Goal: Transaction & Acquisition: Purchase product/service

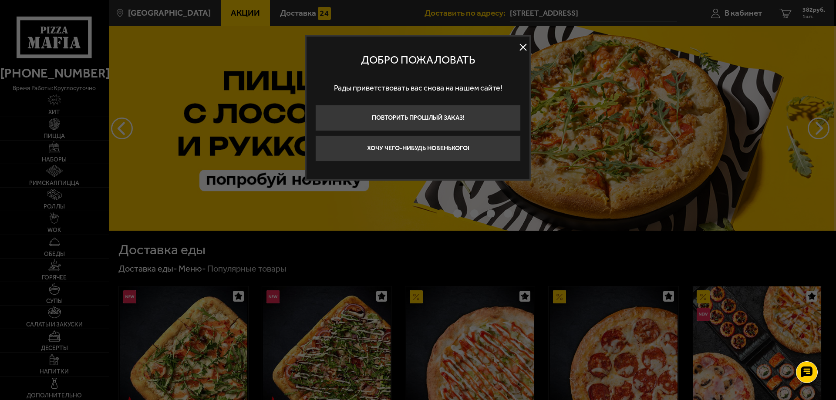
click at [71, 131] on div at bounding box center [418, 200] width 836 height 400
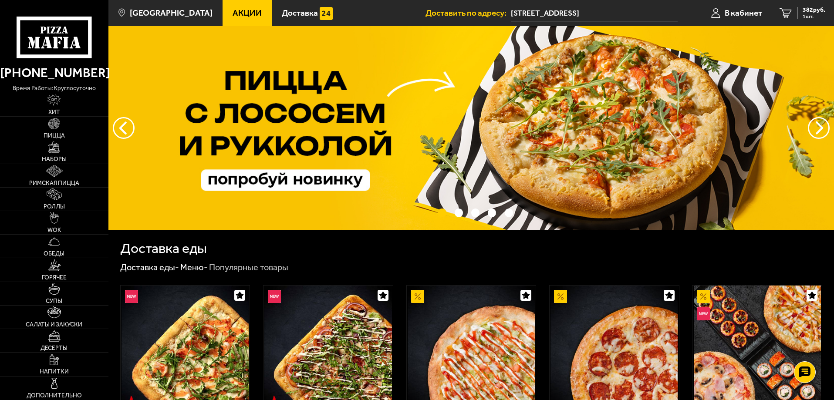
click at [59, 133] on span "Пицца" at bounding box center [54, 136] width 21 height 6
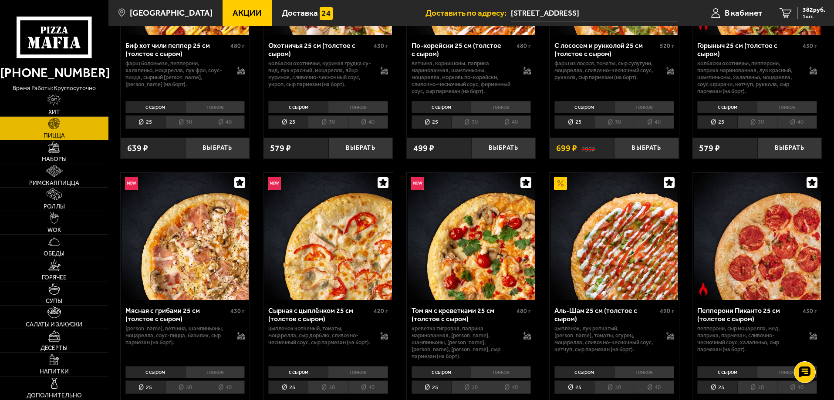
scroll to position [218, 0]
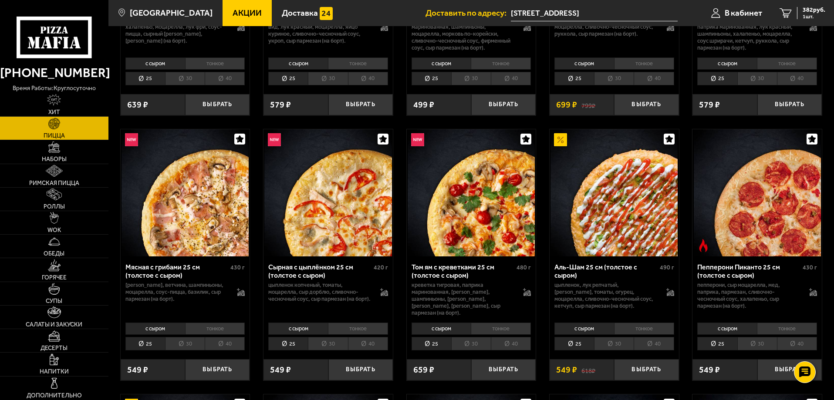
click at [170, 196] on img at bounding box center [185, 192] width 127 height 127
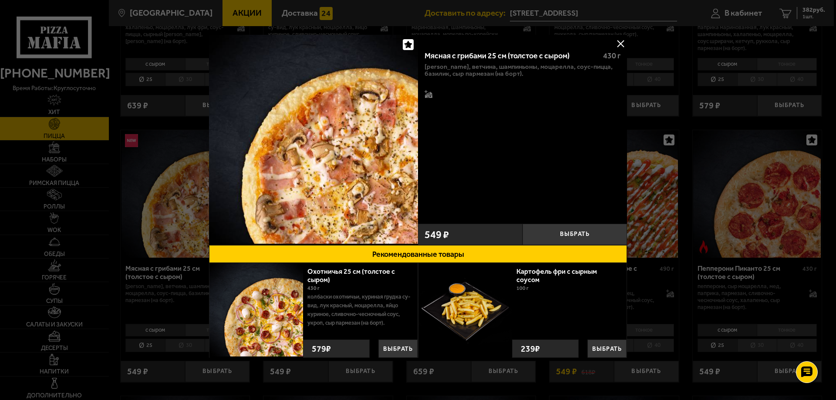
click at [617, 42] on button at bounding box center [620, 43] width 13 height 13
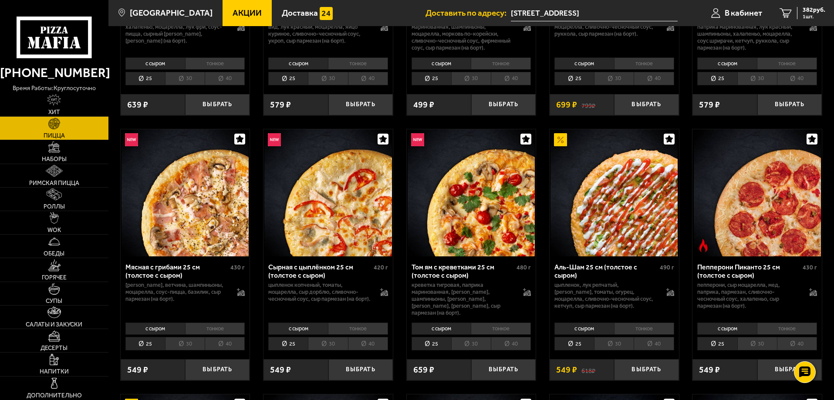
click at [181, 198] on img at bounding box center [185, 192] width 127 height 127
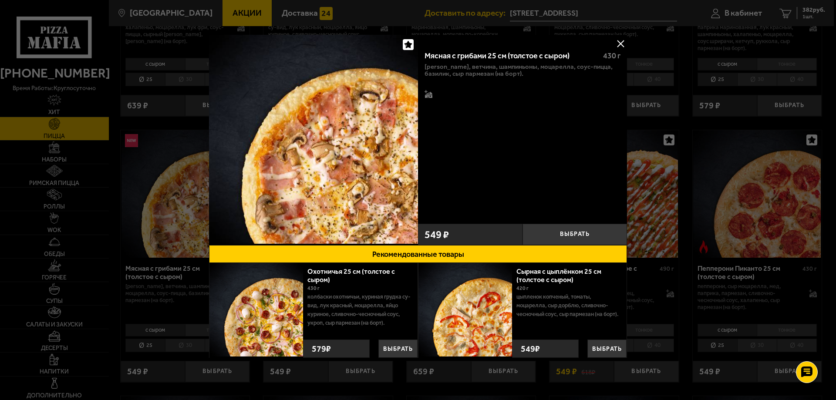
click at [617, 45] on button at bounding box center [620, 43] width 13 height 13
